Goal: Information Seeking & Learning: Learn about a topic

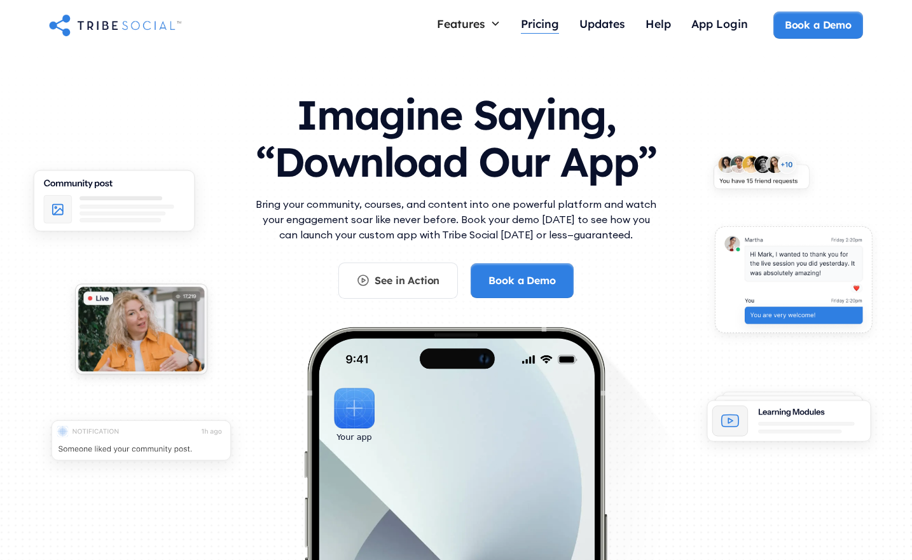
click at [542, 20] on div "Pricing" at bounding box center [540, 24] width 38 height 14
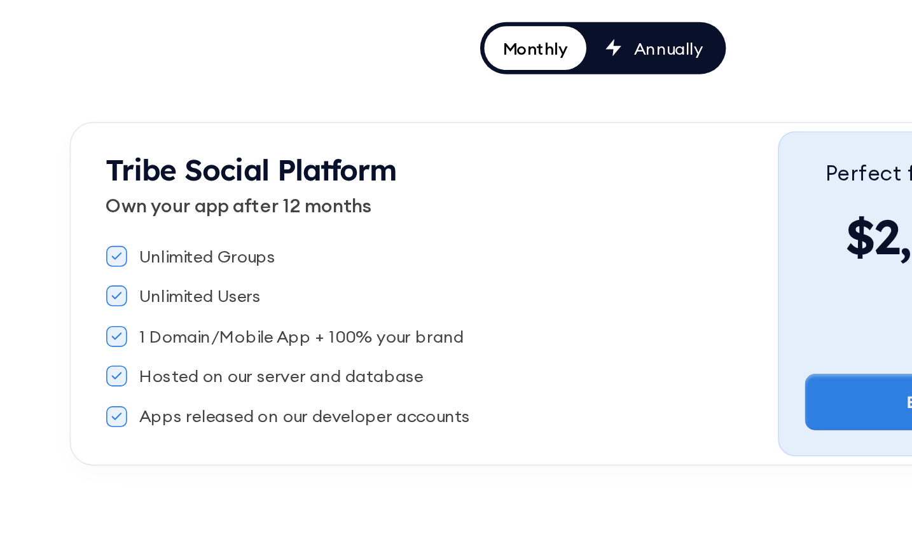
scroll to position [10, 0]
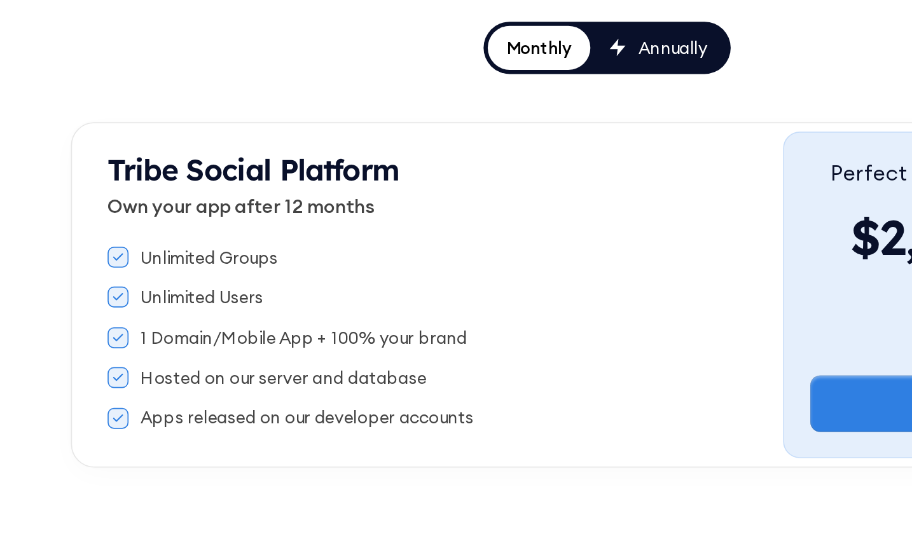
click at [501, 256] on link "Annually" at bounding box center [487, 244] width 83 height 27
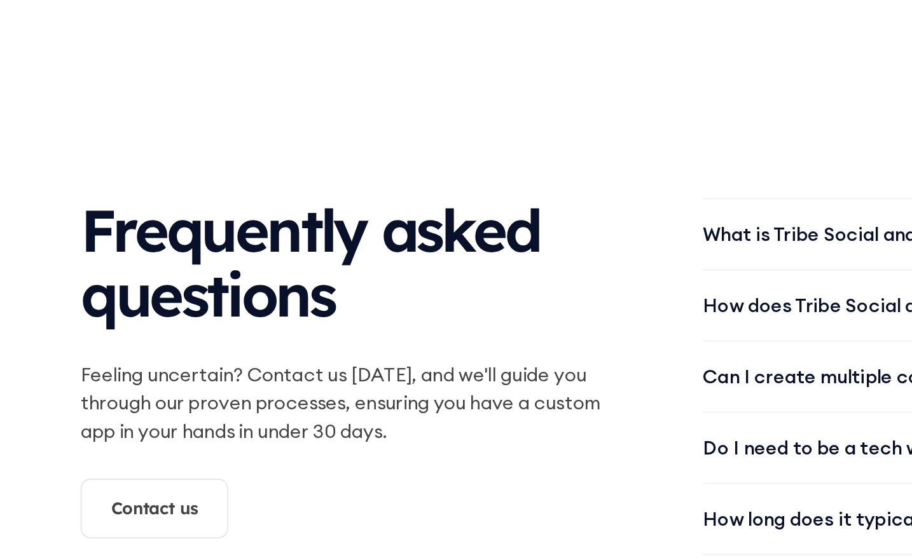
scroll to position [1407, 0]
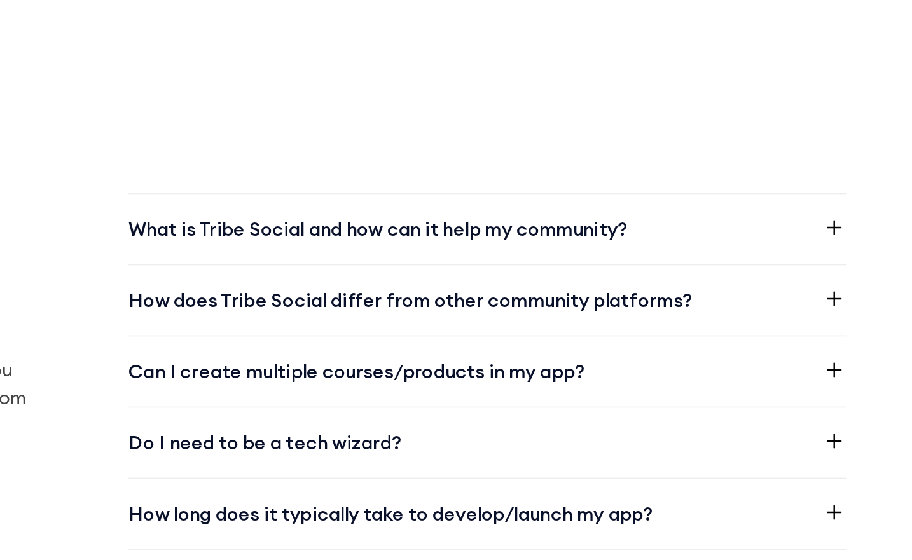
click at [857, 407] on icon at bounding box center [855, 401] width 15 height 15
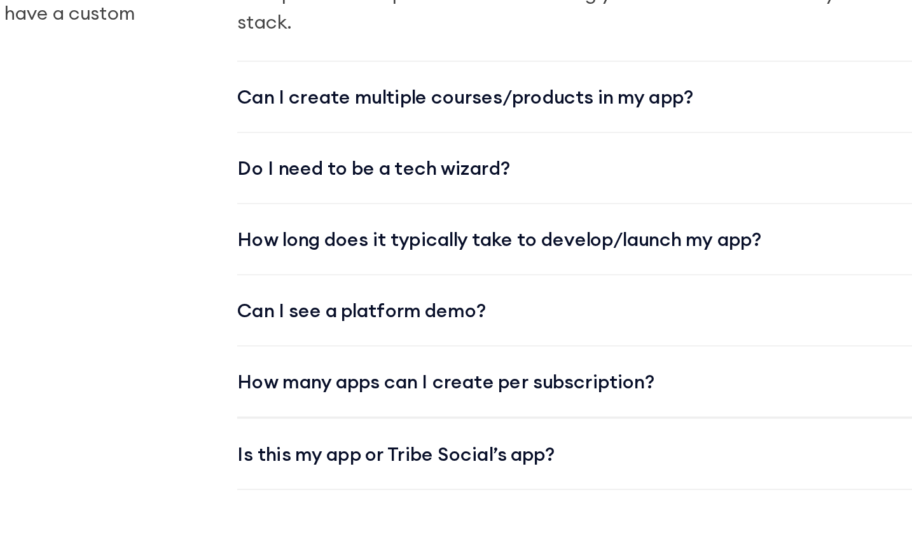
scroll to position [1648, 0]
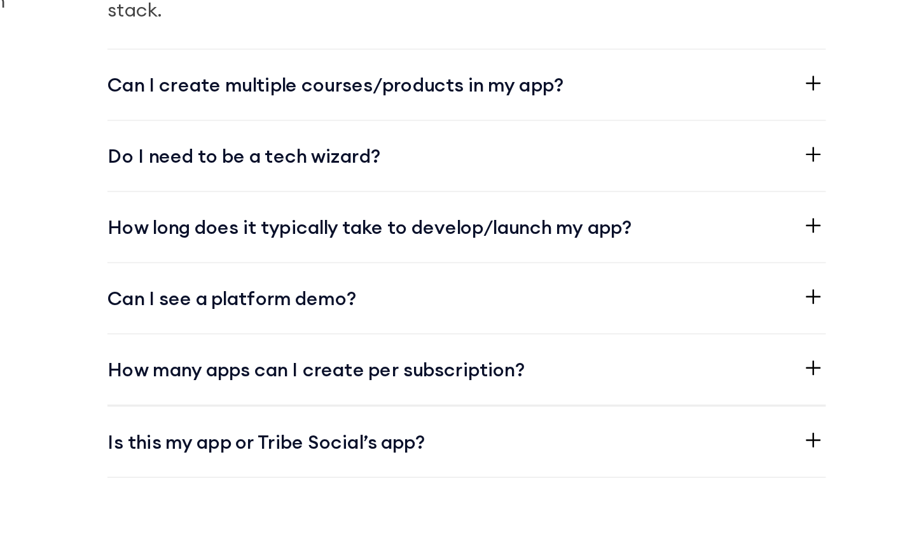
click at [854, 351] on icon at bounding box center [855, 356] width 15 height 15
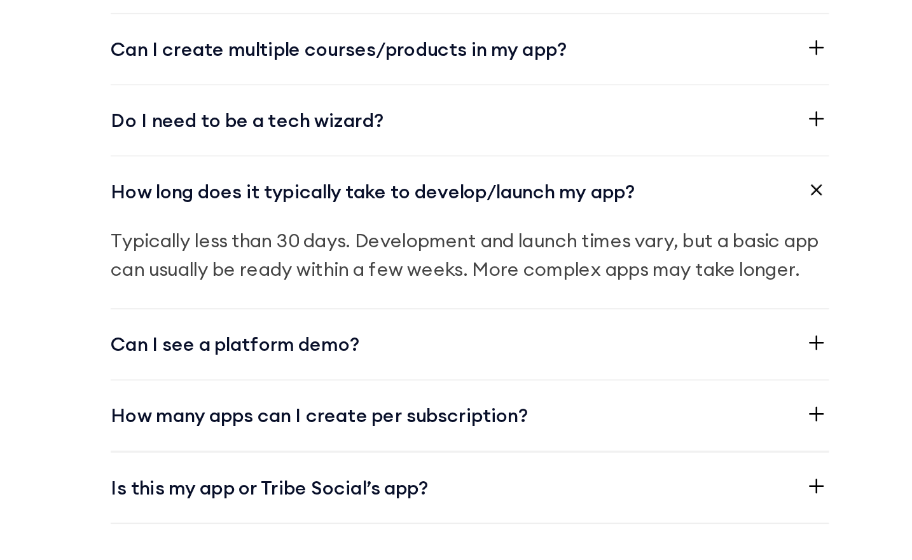
scroll to position [1681, 0]
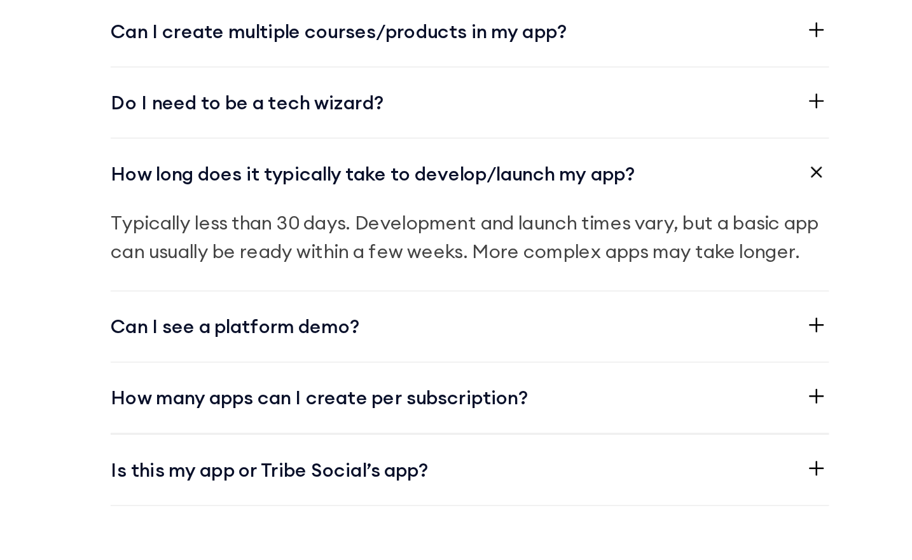
click at [862, 416] on icon at bounding box center [855, 417] width 15 height 15
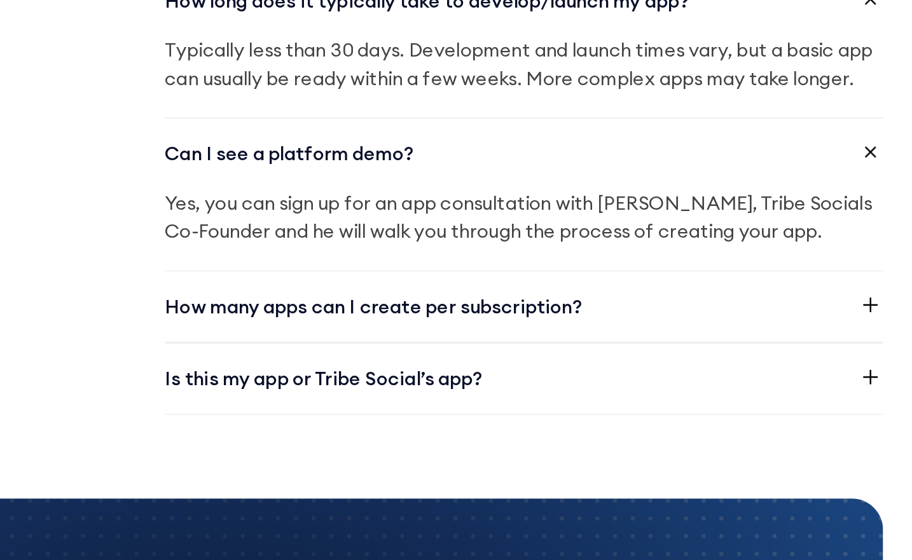
scroll to position [1786, 0]
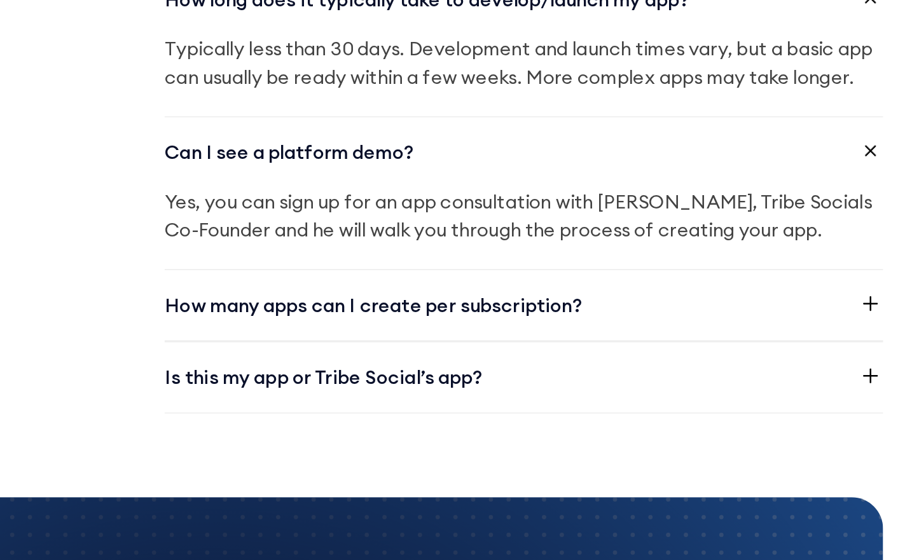
click at [852, 406] on icon at bounding box center [855, 404] width 15 height 15
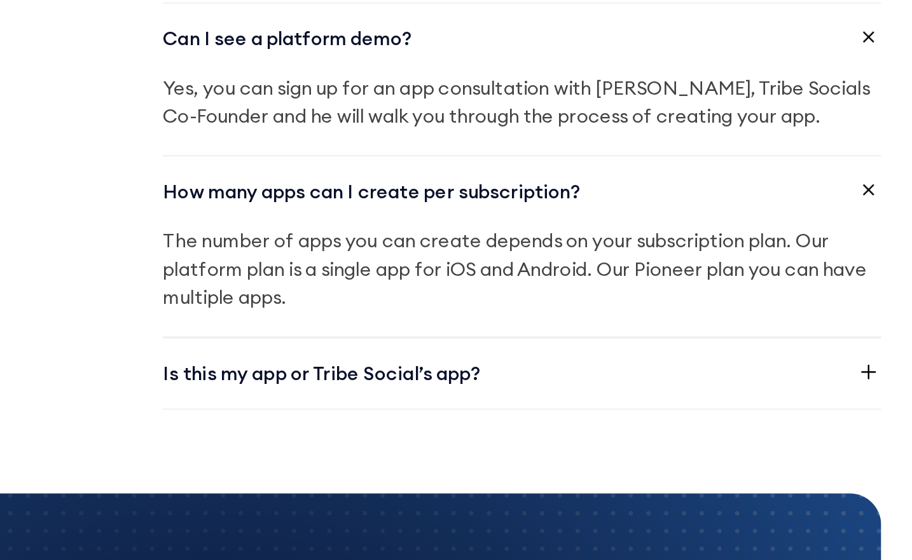
scroll to position [1857, 0]
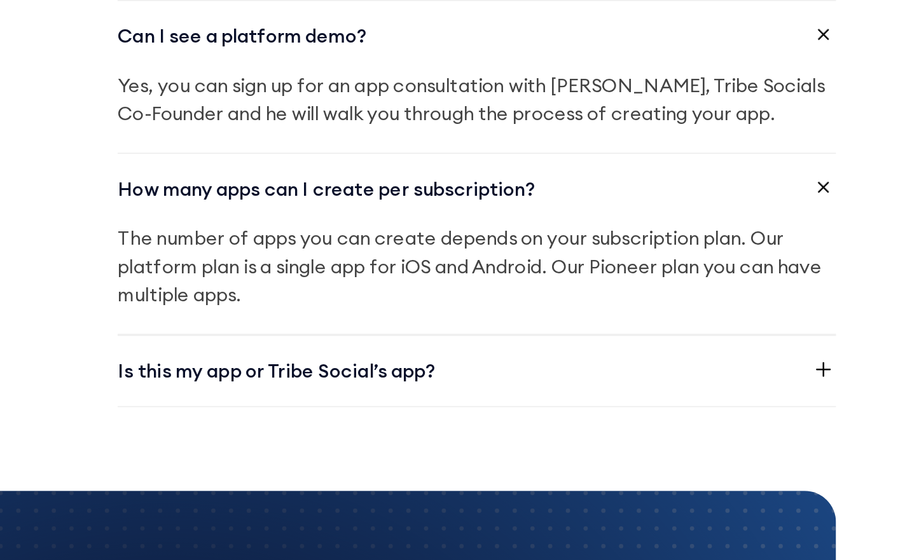
click at [857, 454] on div "Is this my app or Tribe Social’s app?" at bounding box center [645, 445] width 436 height 43
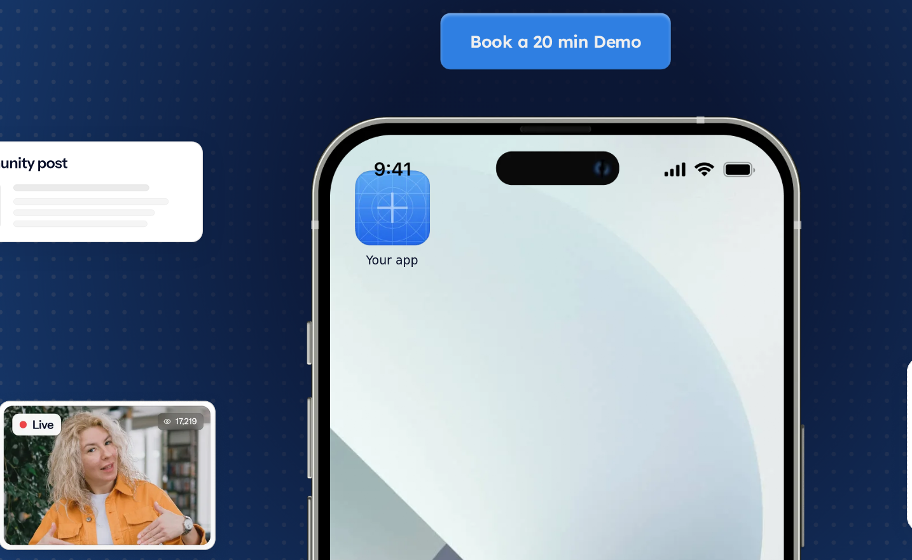
scroll to position [2355, 0]
